Goal: Navigation & Orientation: Find specific page/section

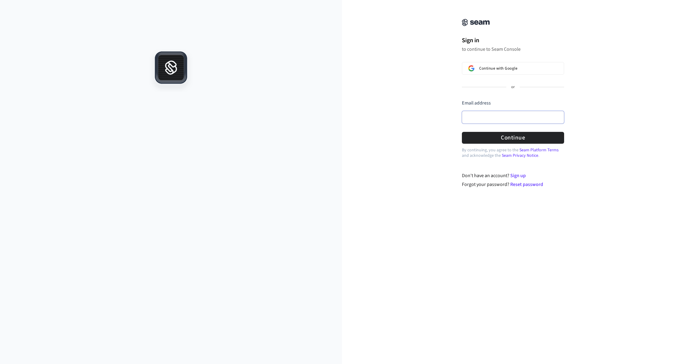
click at [482, 121] on input "Email address" at bounding box center [513, 117] width 102 height 13
paste input "**********"
click at [490, 137] on button "Continue" at bounding box center [513, 138] width 102 height 12
type input "**********"
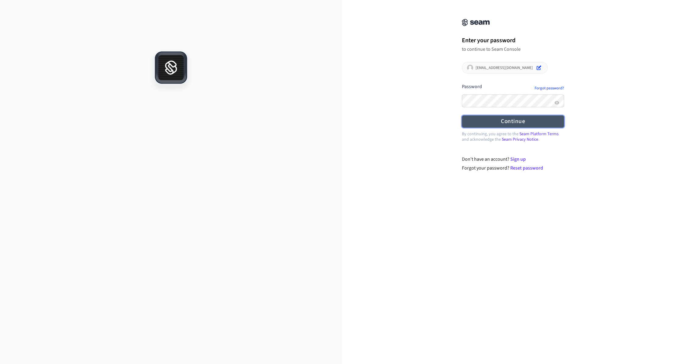
click at [493, 122] on button "Continue" at bounding box center [513, 122] width 102 height 12
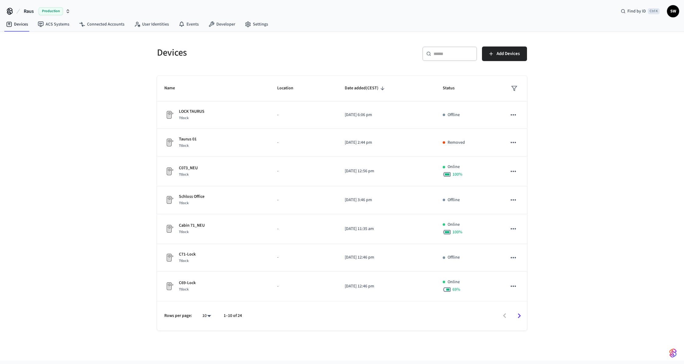
scroll to position [86, 0]
click at [520, 316] on icon "Go to next page" at bounding box center [519, 316] width 3 height 5
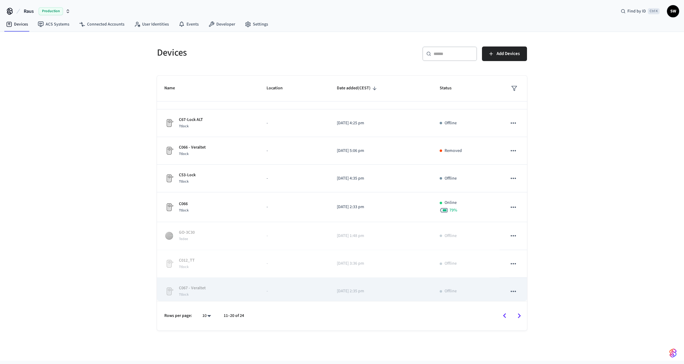
scroll to position [84, 0]
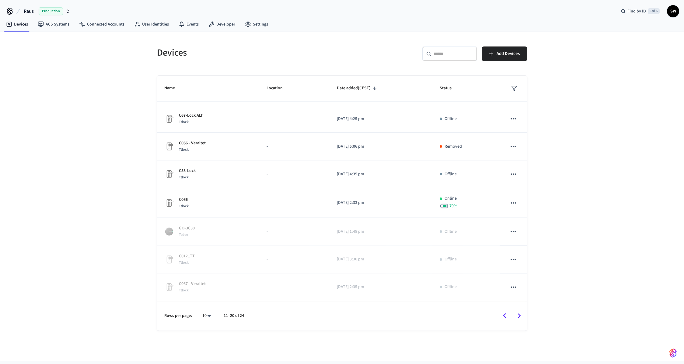
click at [522, 318] on icon "Go to next page" at bounding box center [518, 315] width 9 height 9
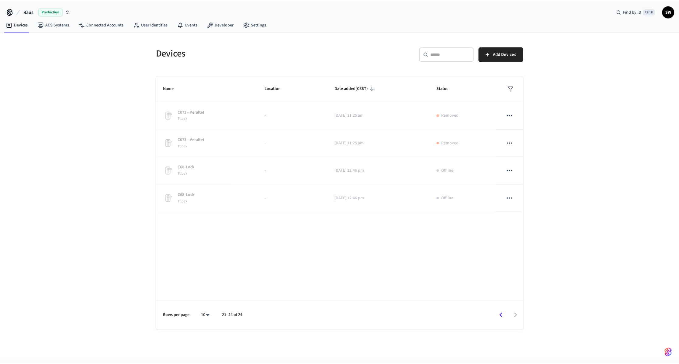
scroll to position [0, 0]
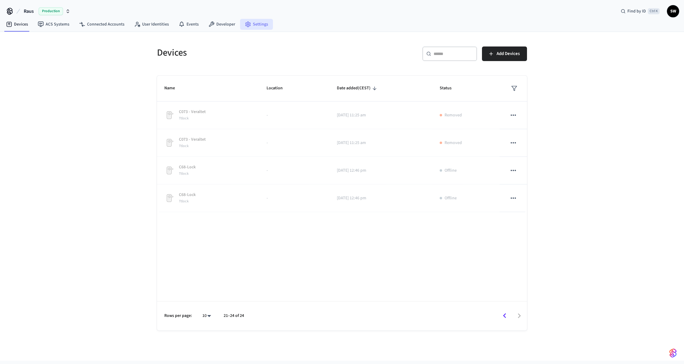
click at [252, 27] on link "Settings" at bounding box center [256, 24] width 33 height 11
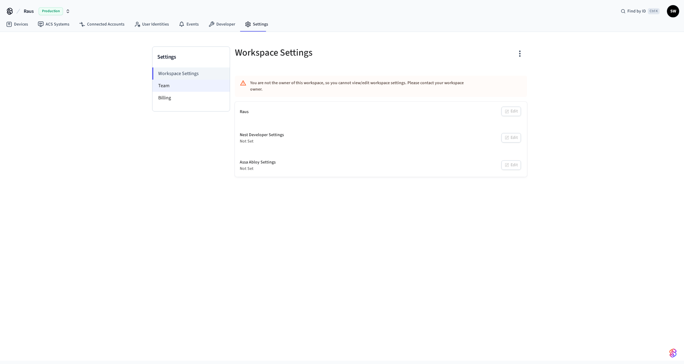
click at [167, 84] on li "Team" at bounding box center [190, 86] width 77 height 12
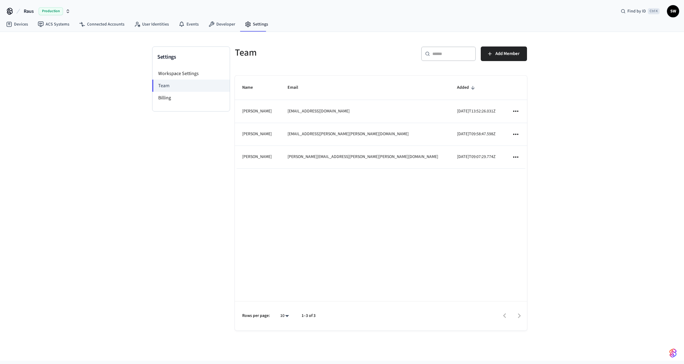
click at [61, 12] on span "Production" at bounding box center [51, 11] width 24 height 8
click at [117, 86] on div "Settings Workspace Settings Team Billing Team ​ ​ Add Member Name Email Added […" at bounding box center [342, 196] width 684 height 329
click at [170, 96] on li "Billing" at bounding box center [190, 98] width 77 height 12
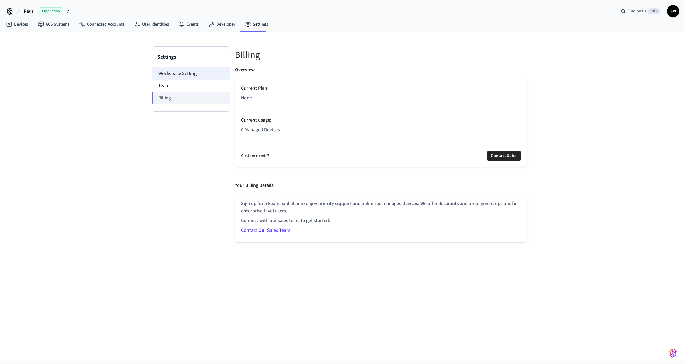
click at [179, 75] on li "Workspace Settings" at bounding box center [190, 74] width 77 height 12
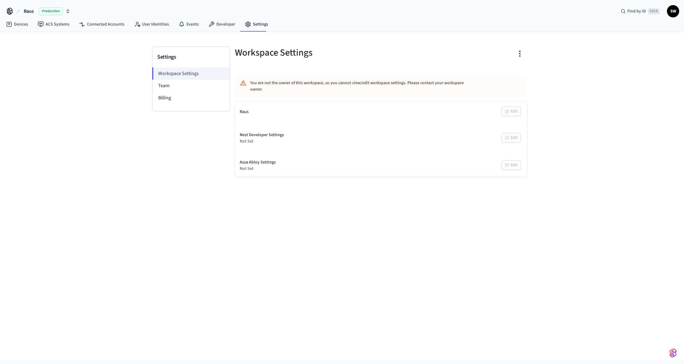
click at [674, 14] on span "SW" at bounding box center [672, 11] width 11 height 11
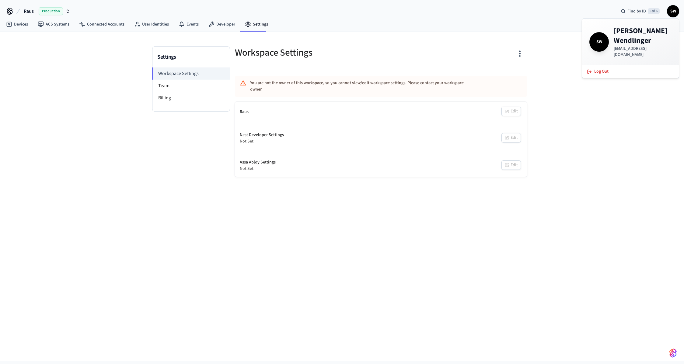
click at [363, 55] on h5 "Workspace Settings" at bounding box center [306, 53] width 142 height 12
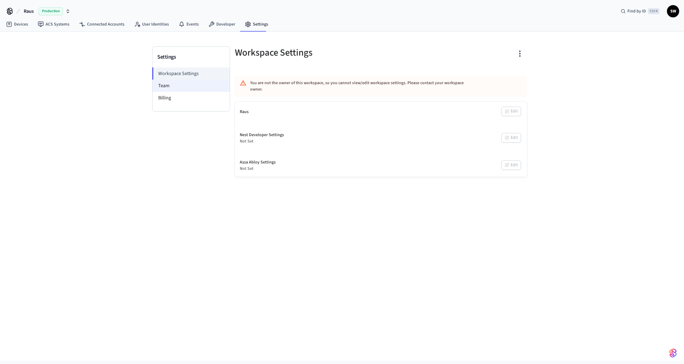
click at [169, 86] on li "Team" at bounding box center [190, 86] width 77 height 12
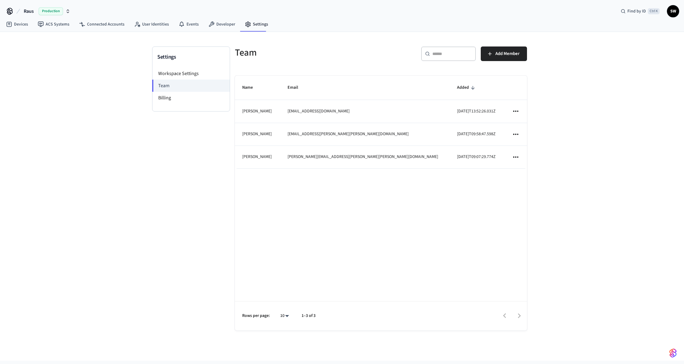
click at [516, 134] on icon "sticky table" at bounding box center [515, 134] width 5 height 1
click at [518, 109] on div at bounding box center [342, 182] width 684 height 364
click at [517, 110] on icon "sticky table" at bounding box center [516, 111] width 8 height 8
click at [472, 86] on div at bounding box center [342, 182] width 684 height 364
click at [192, 71] on li "Workspace Settings" at bounding box center [190, 74] width 77 height 12
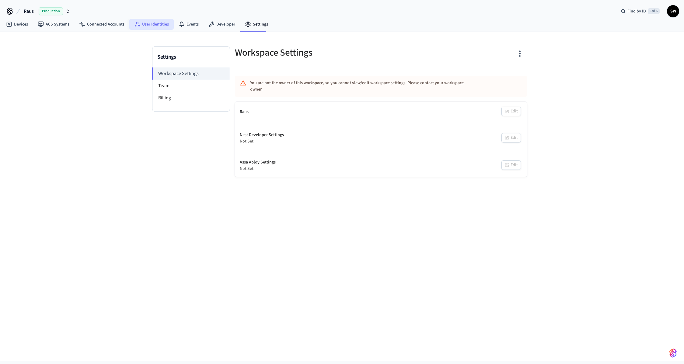
click at [154, 23] on link "User Identities" at bounding box center [151, 24] width 44 height 11
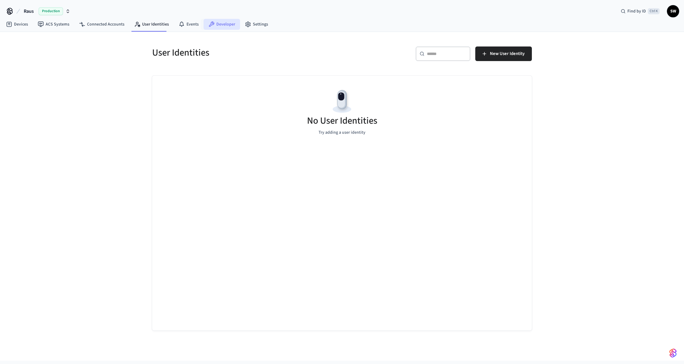
click at [221, 24] on link "Developer" at bounding box center [221, 24] width 37 height 11
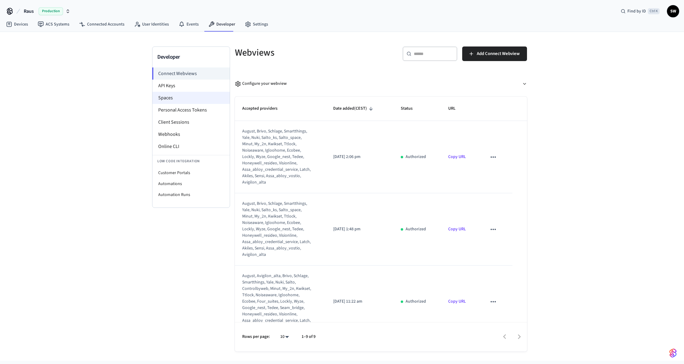
click at [176, 98] on li "Spaces" at bounding box center [190, 98] width 77 height 12
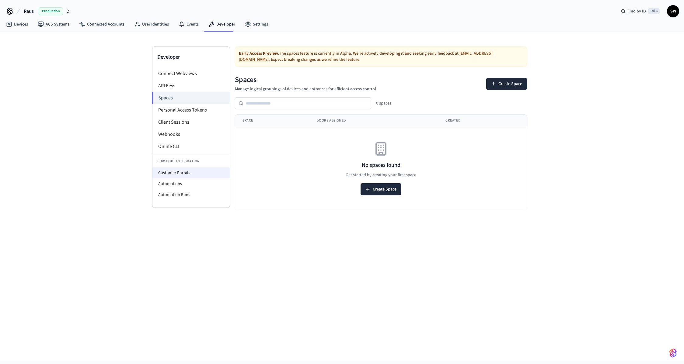
click at [186, 172] on li "Customer Portals" at bounding box center [190, 173] width 77 height 11
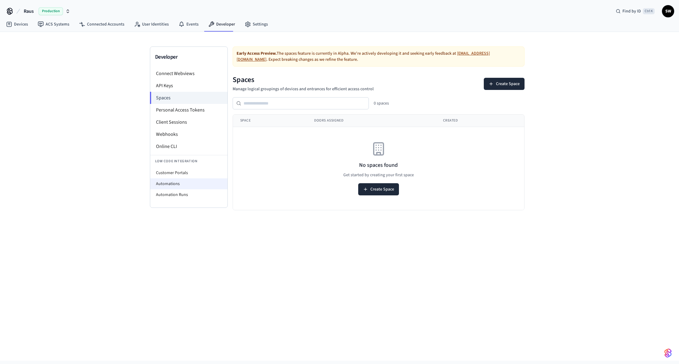
select select "**********"
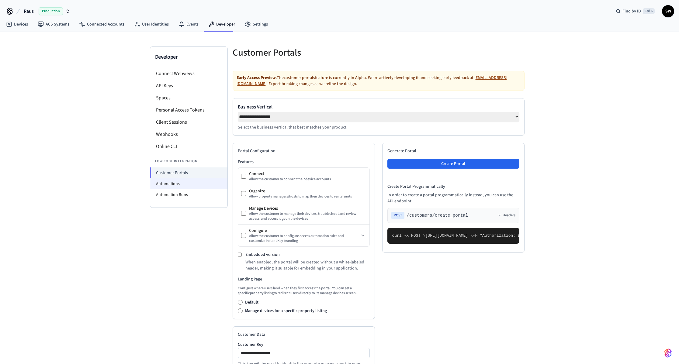
click at [174, 184] on li "Automations" at bounding box center [188, 184] width 77 height 11
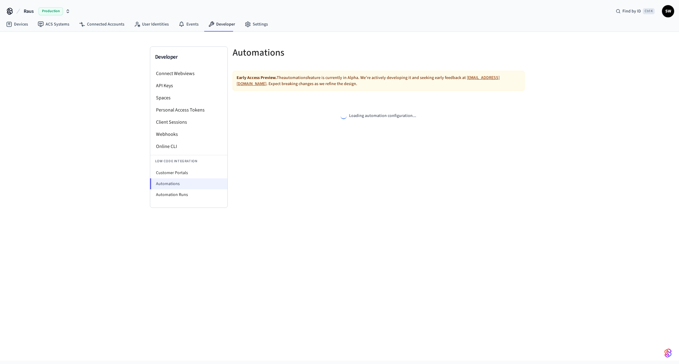
select select "**********"
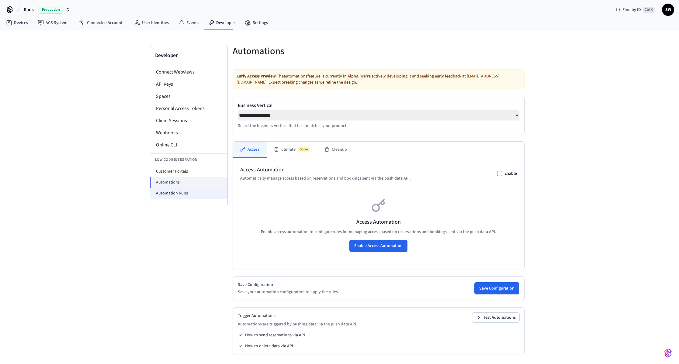
scroll to position [4, 0]
click at [177, 194] on li "Automation Runs" at bounding box center [188, 193] width 77 height 11
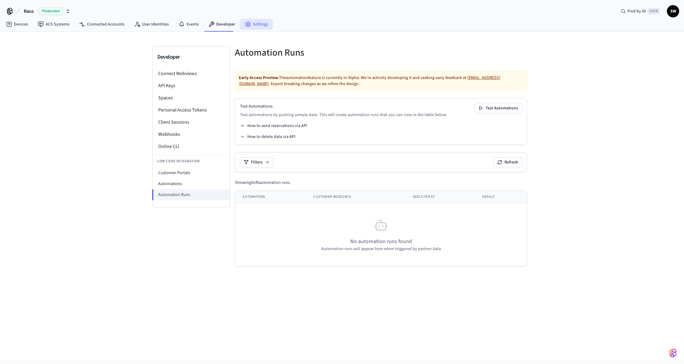
click at [255, 23] on link "Settings" at bounding box center [256, 24] width 33 height 11
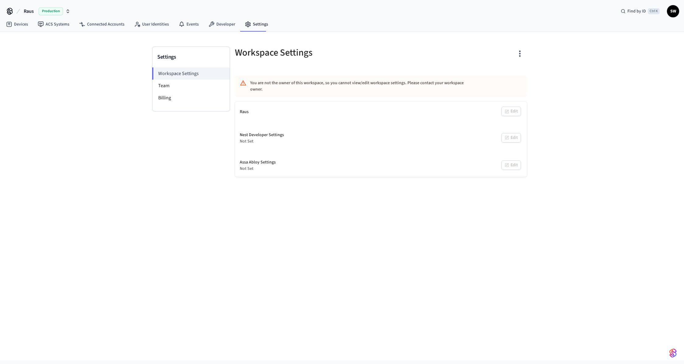
click at [518, 54] on icon "button" at bounding box center [519, 53] width 9 height 9
click at [383, 65] on div at bounding box center [342, 182] width 684 height 364
drag, startPoint x: 251, startPoint y: 82, endPoint x: 483, endPoint y: 80, distance: 232.4
click at [483, 80] on div "You are not the owner of this workspace, so you cannot view/edit workspace sett…" at bounding box center [381, 86] width 292 height 21
copy div "You are not the owner of this workspace, so you cannot view/edit workspace sett…"
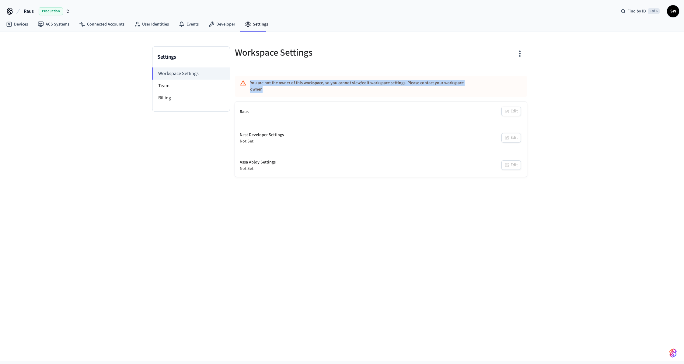
click at [351, 70] on div "Workspace Settings You are not the owner of this workspace, so you cannot view/…" at bounding box center [381, 112] width 302 height 130
click at [21, 26] on link "Devices" at bounding box center [17, 24] width 32 height 11
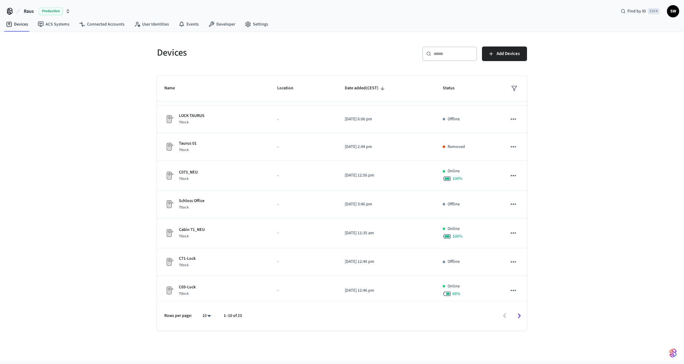
scroll to position [86, 0]
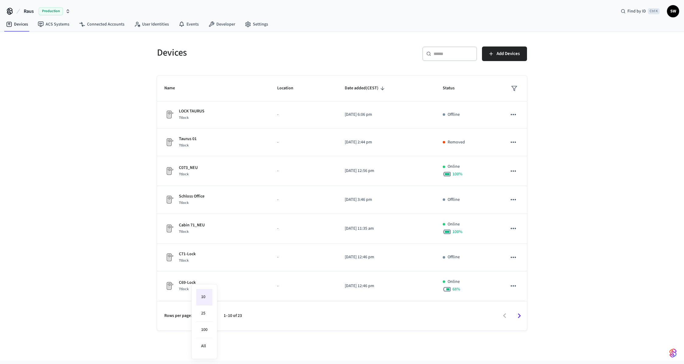
click at [206, 318] on body "Raus Production Find by ID Ctrl K SW Devices ACS Systems Connected Accounts Use…" at bounding box center [342, 180] width 684 height 361
click at [205, 317] on li "25" at bounding box center [204, 314] width 16 height 16
type input "**"
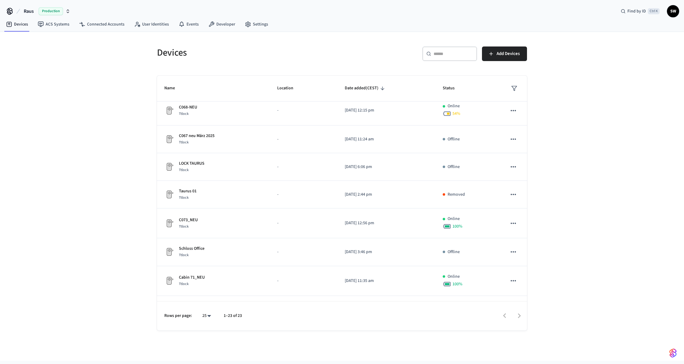
scroll to position [0, 0]
